Goal: Transaction & Acquisition: Purchase product/service

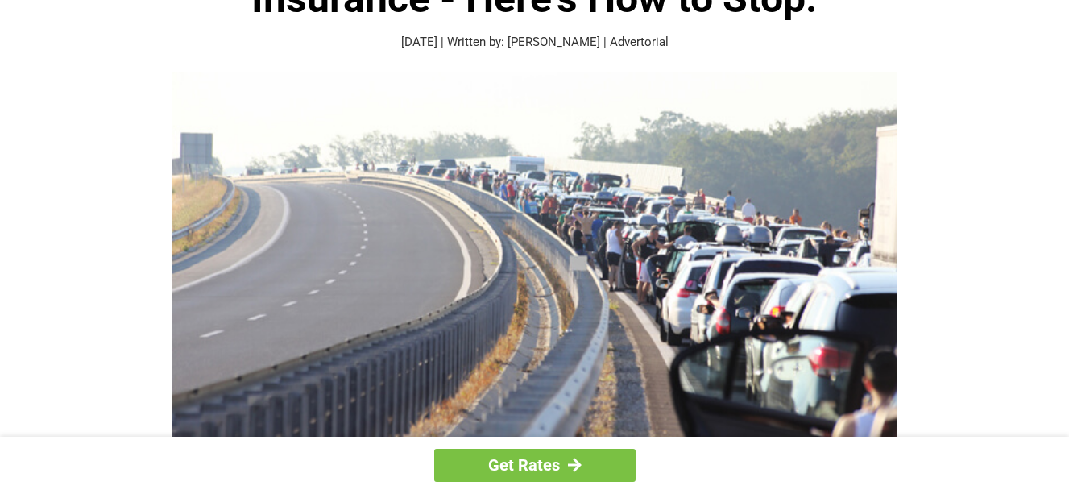
scroll to position [161, 0]
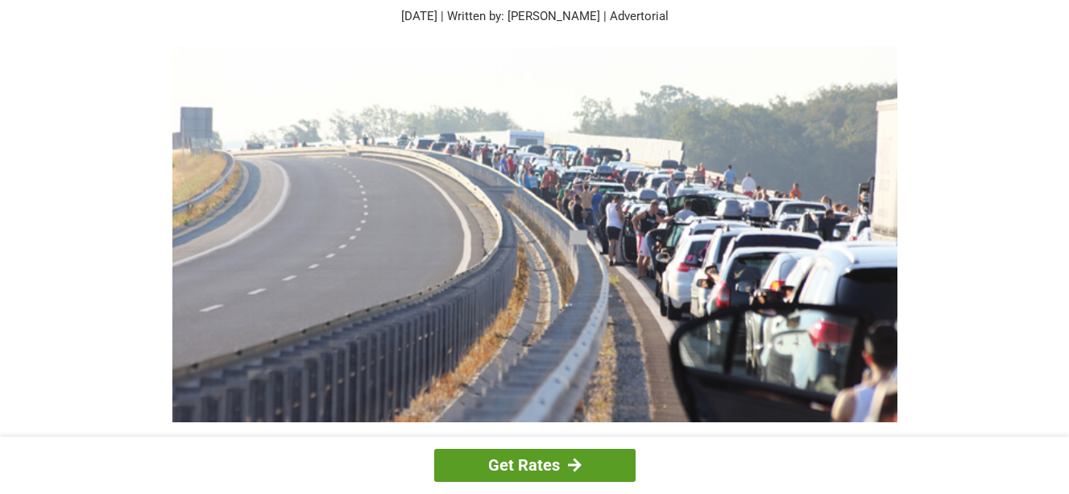
click at [475, 463] on link "Get Rates" at bounding box center [534, 465] width 201 height 33
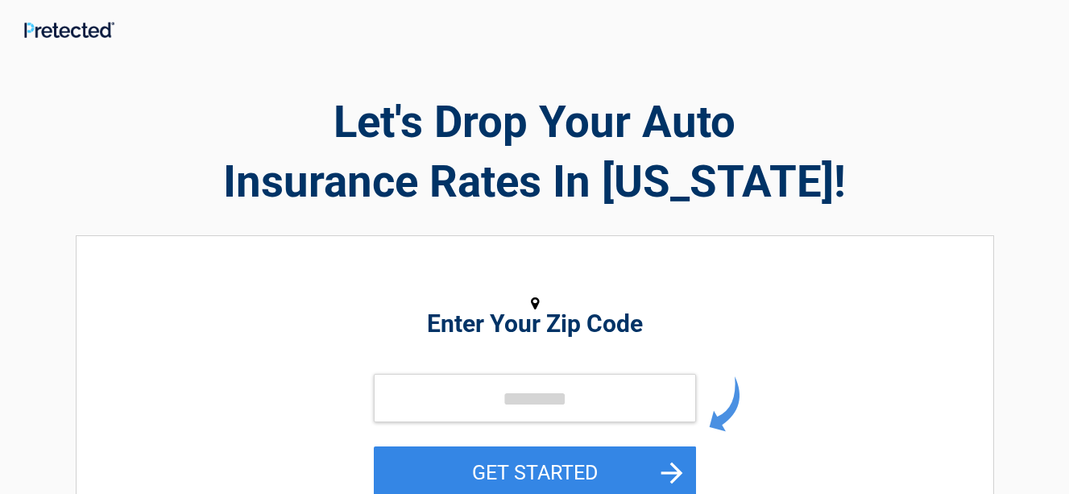
scroll to position [161, 0]
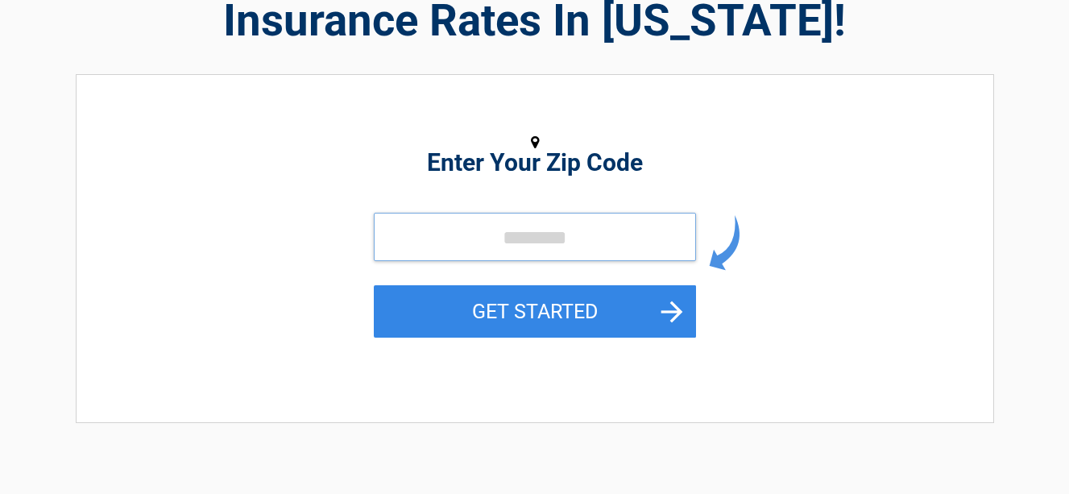
click at [520, 232] on input "tel" at bounding box center [535, 237] width 322 height 48
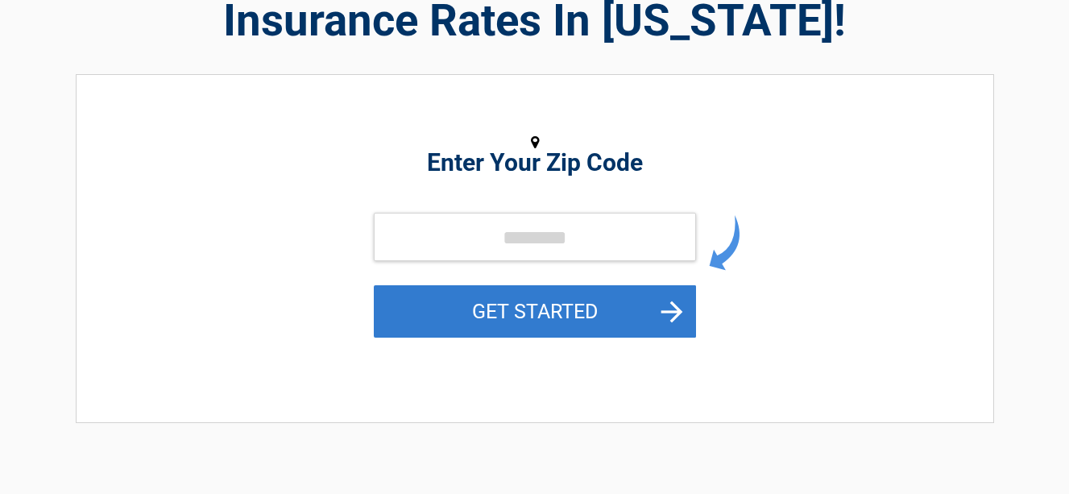
click at [676, 306] on button "GET STARTED" at bounding box center [535, 311] width 322 height 52
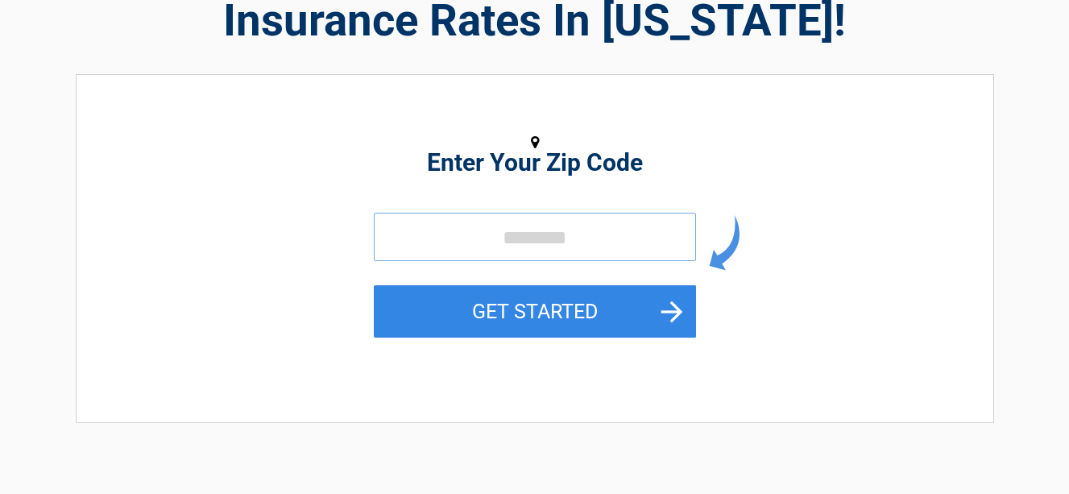
click at [624, 244] on input "tel" at bounding box center [535, 237] width 322 height 48
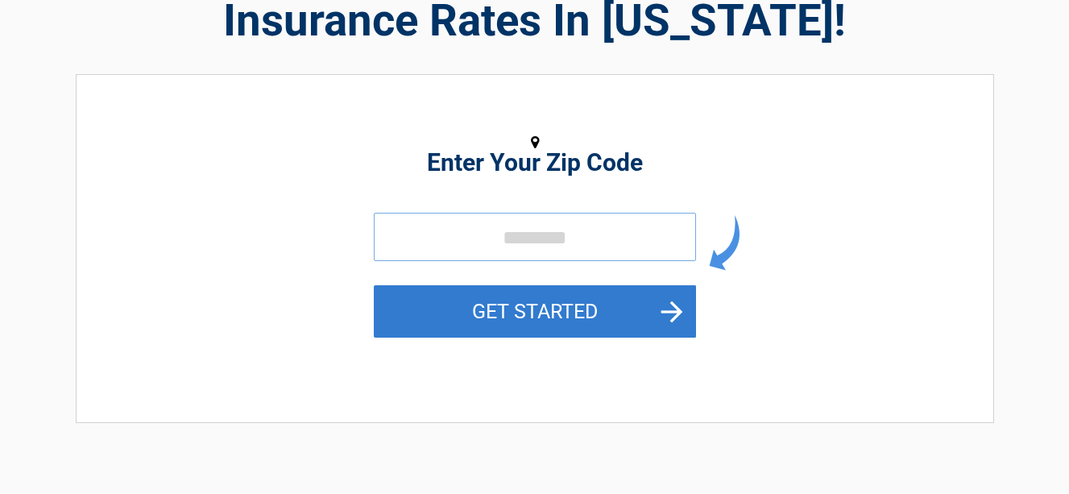
type input "*****"
click at [432, 301] on button "GET STARTED" at bounding box center [535, 311] width 322 height 52
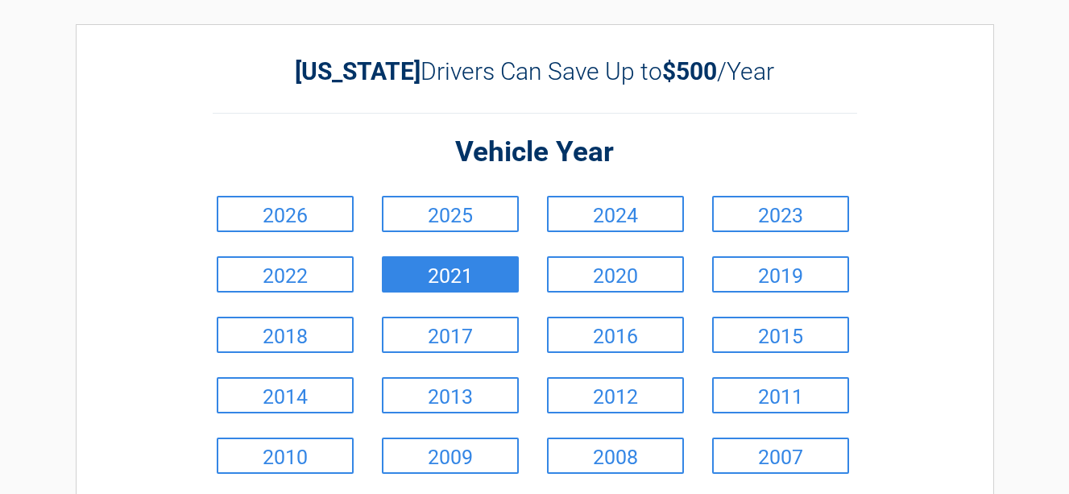
scroll to position [81, 0]
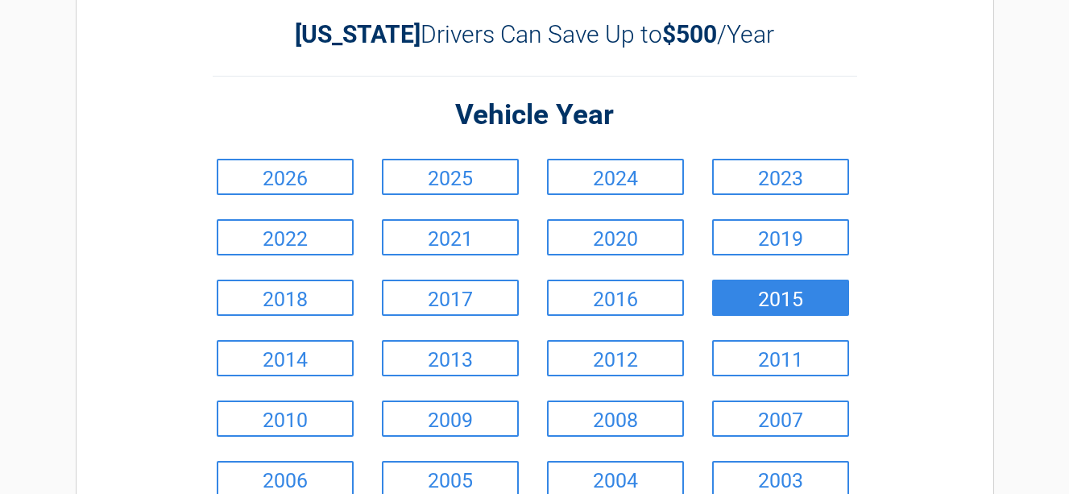
click at [735, 292] on link "2015" at bounding box center [780, 298] width 137 height 36
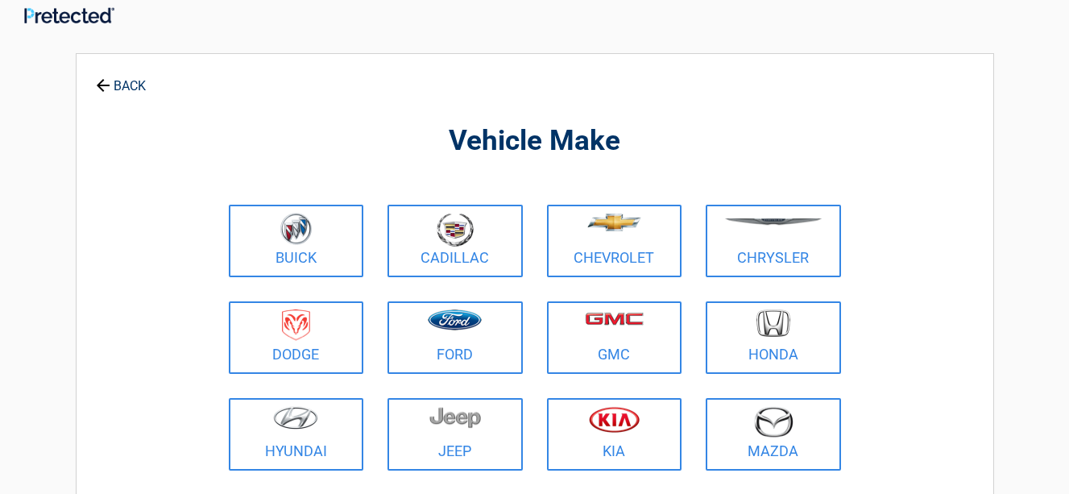
scroll to position [0, 0]
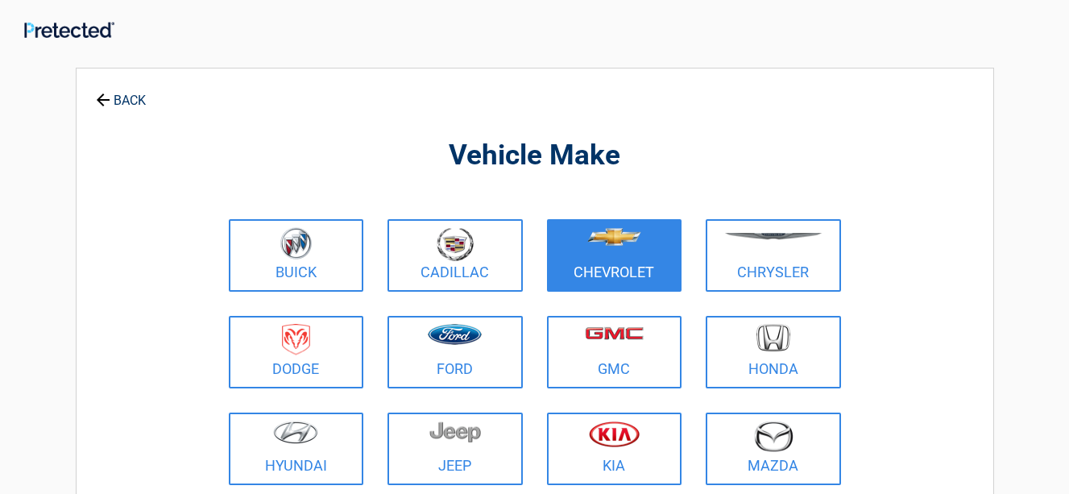
click at [640, 243] on img at bounding box center [614, 237] width 54 height 18
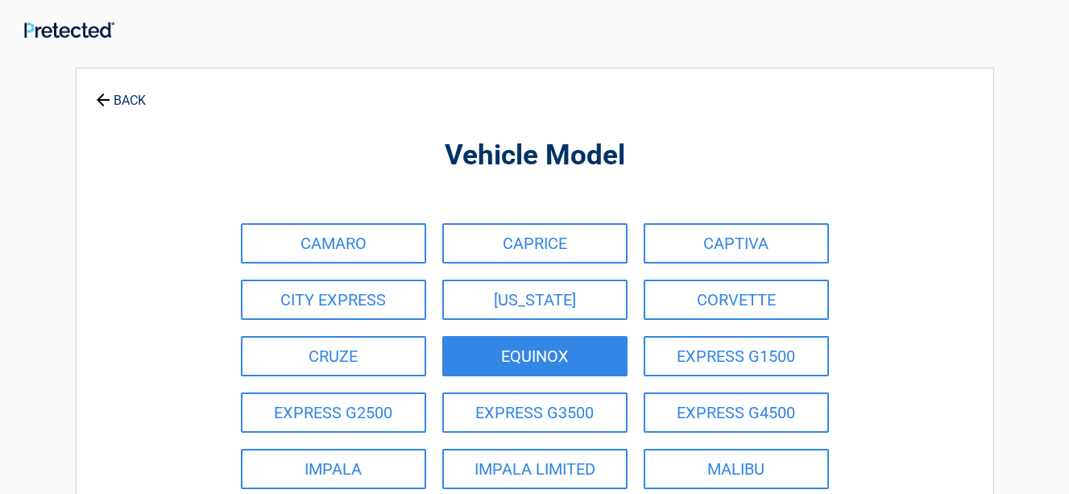
click at [575, 354] on link "EQUINOX" at bounding box center [534, 356] width 185 height 40
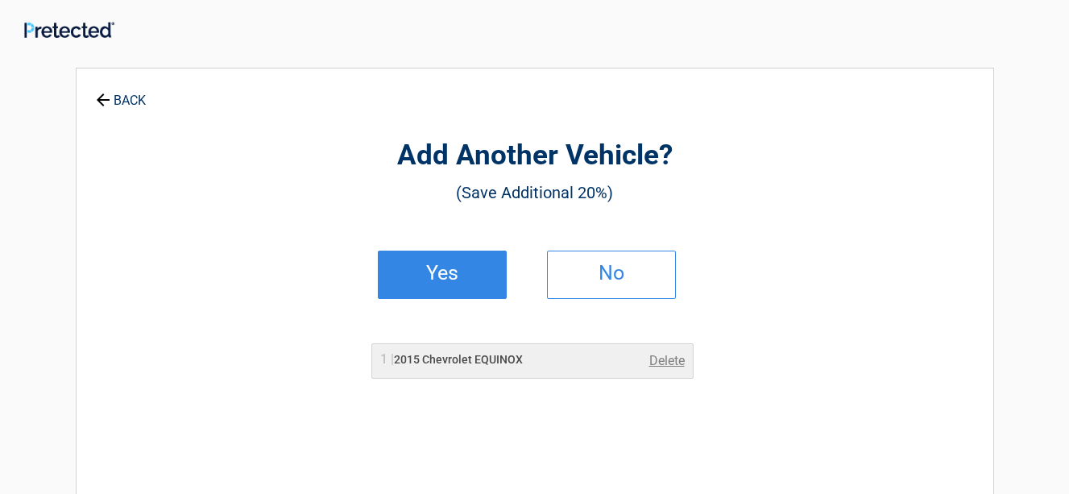
click at [468, 279] on link "Yes" at bounding box center [442, 275] width 129 height 48
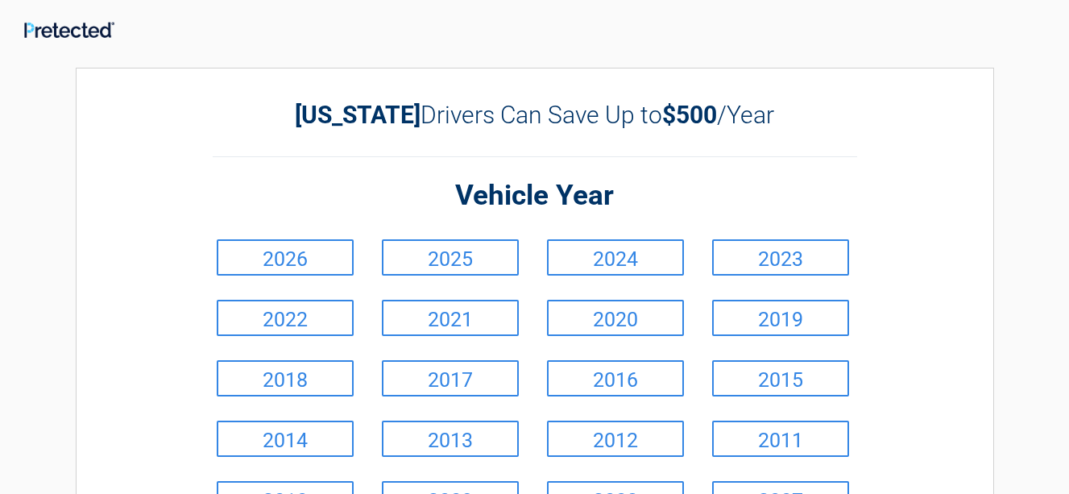
scroll to position [81, 0]
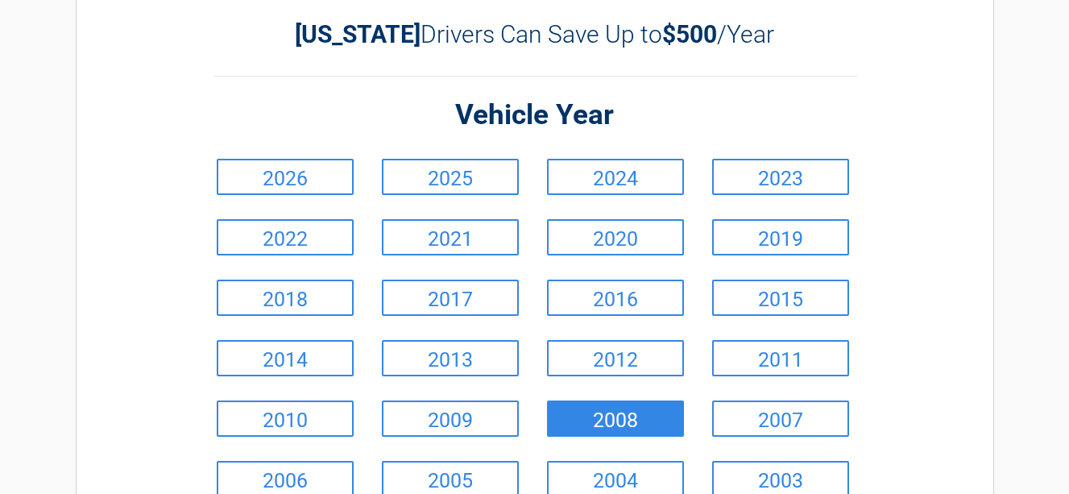
click at [587, 419] on link "2008" at bounding box center [615, 418] width 137 height 36
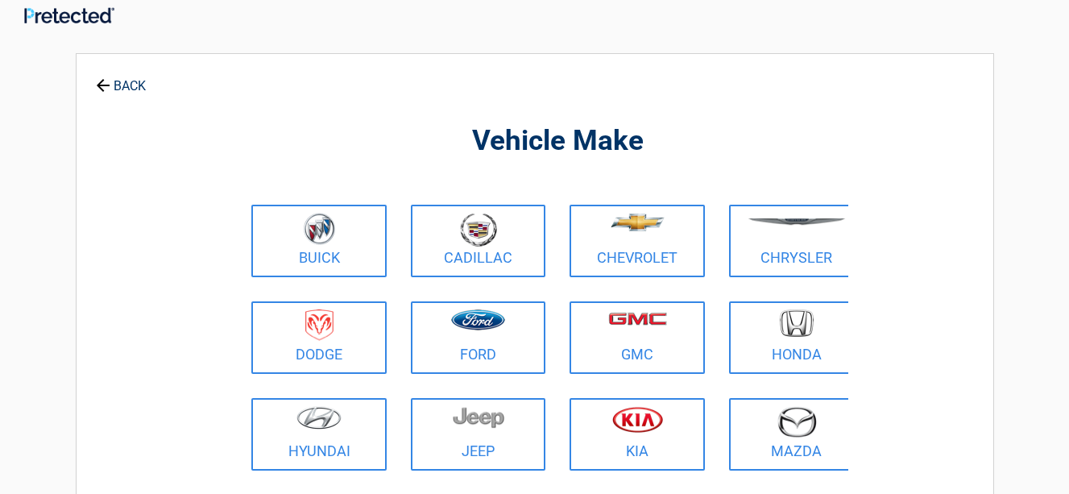
scroll to position [0, 0]
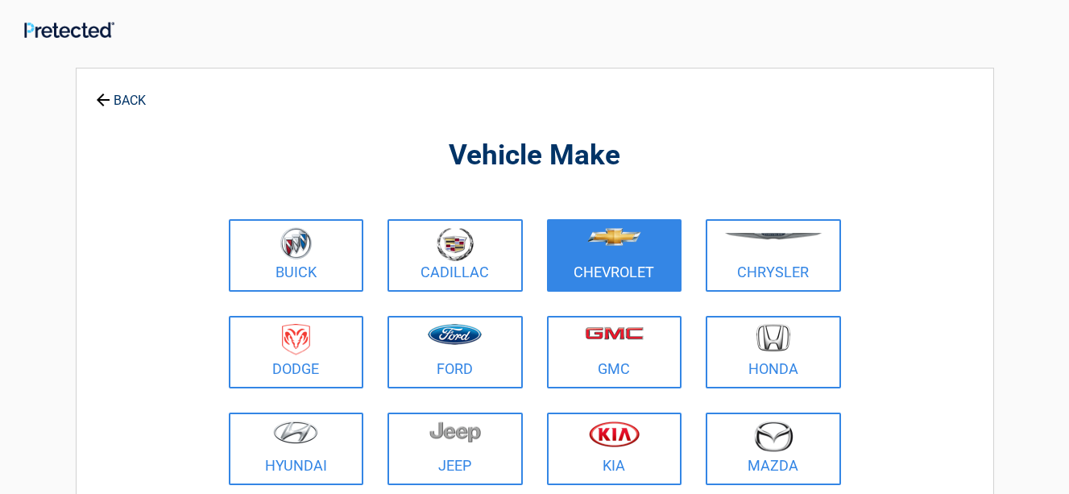
click at [602, 269] on link "Chevrolet" at bounding box center [614, 255] width 135 height 72
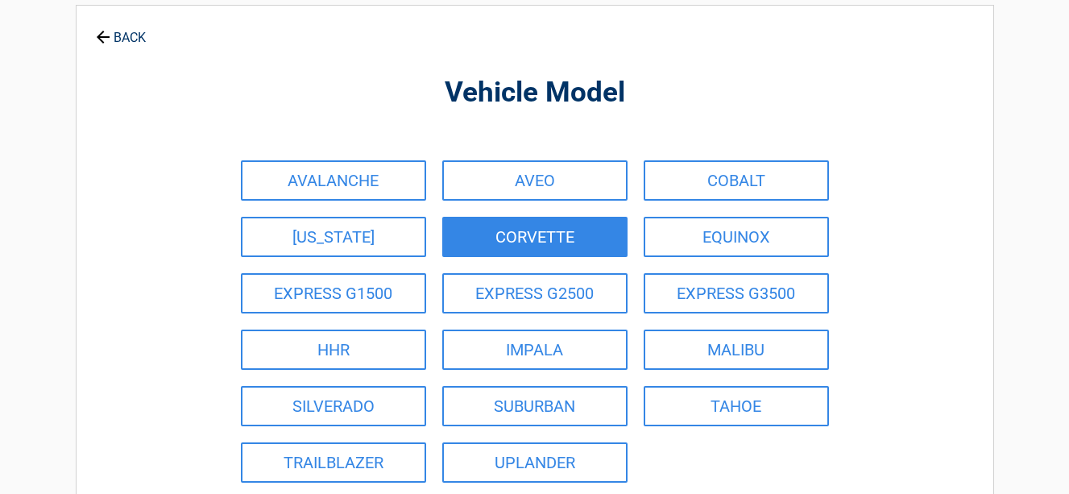
scroll to position [81, 0]
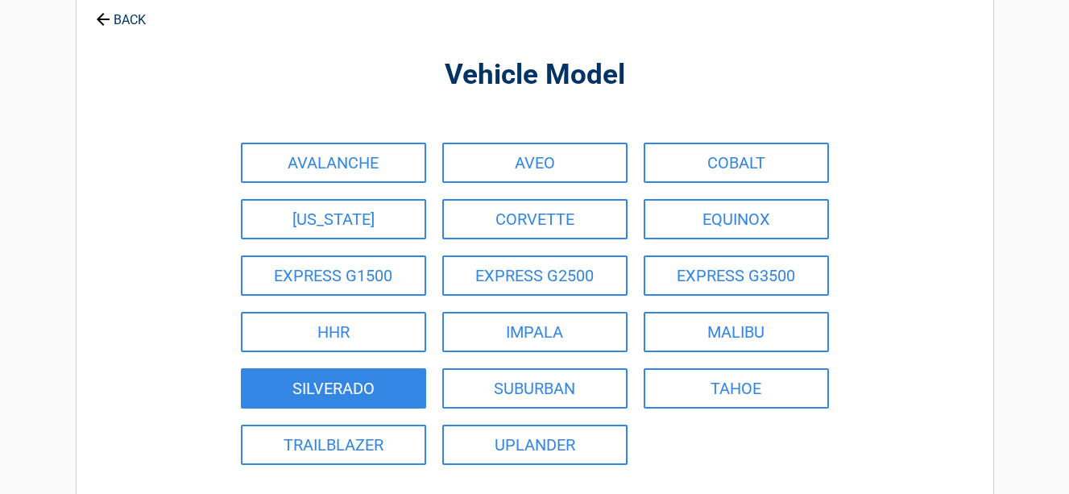
click at [396, 377] on link "SILVERADO" at bounding box center [333, 388] width 185 height 40
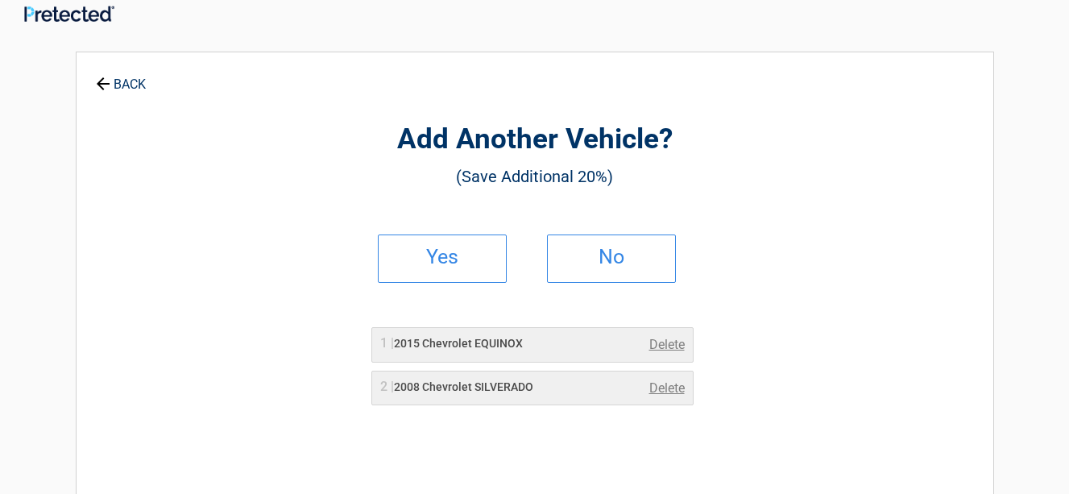
scroll to position [0, 0]
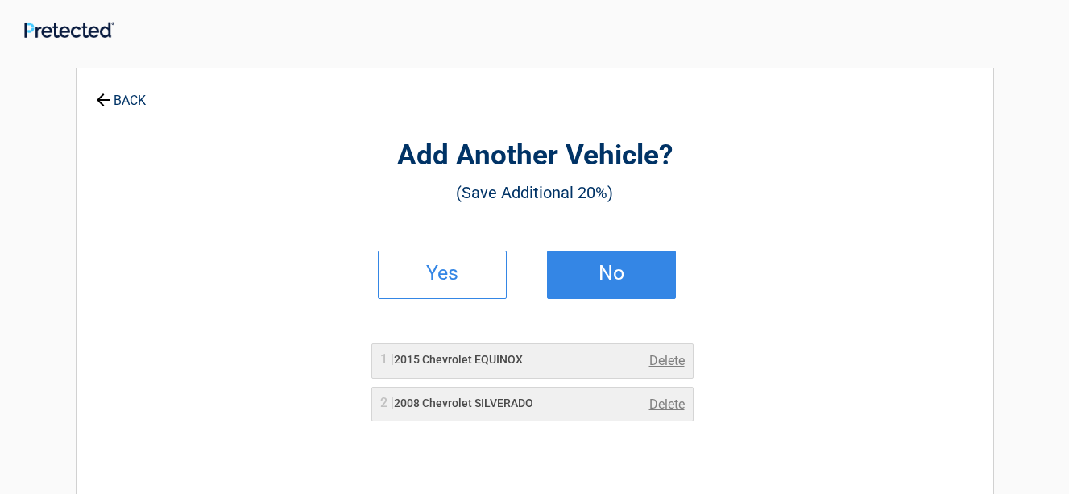
drag, startPoint x: 589, startPoint y: 268, endPoint x: 589, endPoint y: 278, distance: 9.7
click at [589, 278] on h2 "No" at bounding box center [611, 272] width 95 height 11
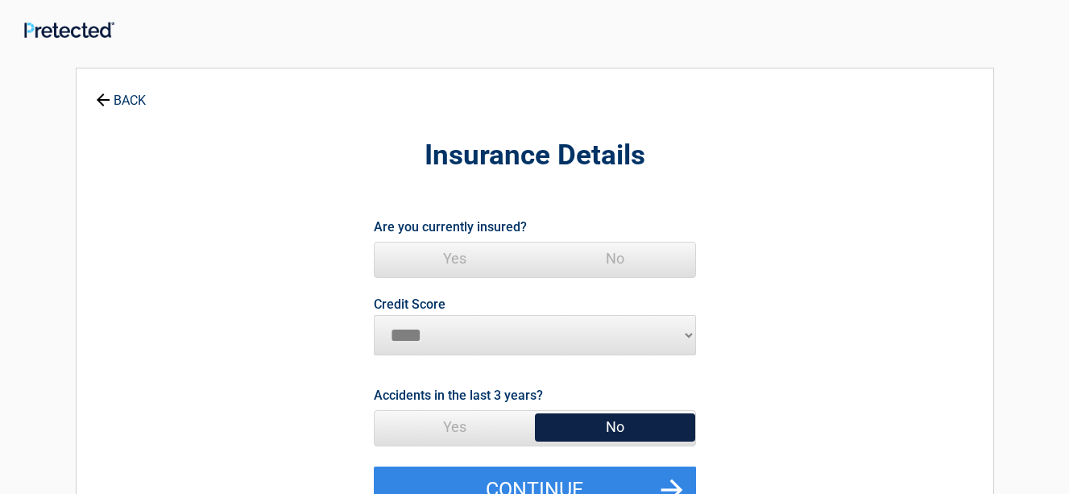
click at [448, 260] on span "Yes" at bounding box center [455, 258] width 160 height 32
